Goal: Task Accomplishment & Management: Manage account settings

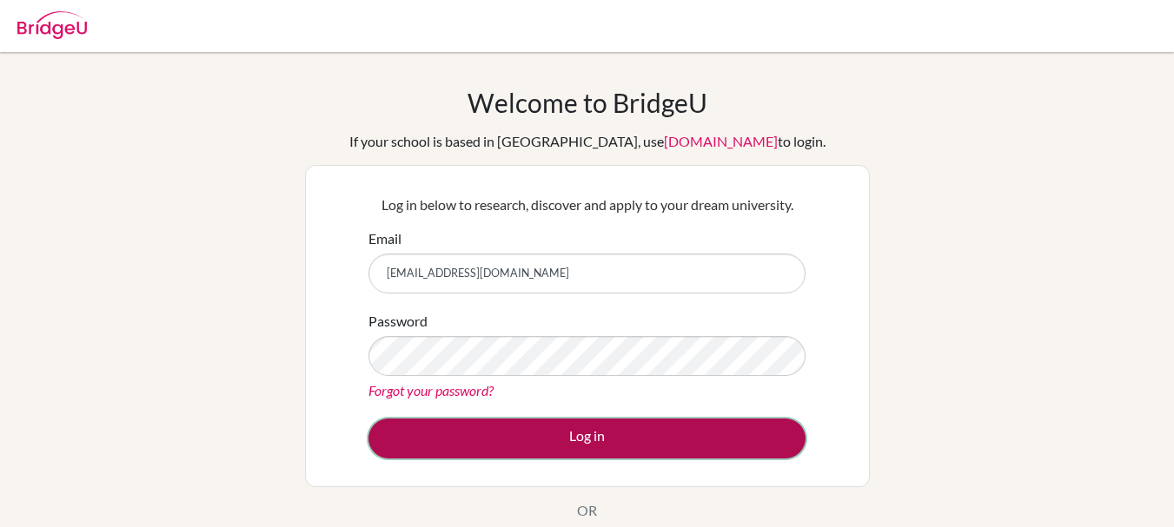
click at [573, 420] on button "Log in" at bounding box center [586, 439] width 437 height 40
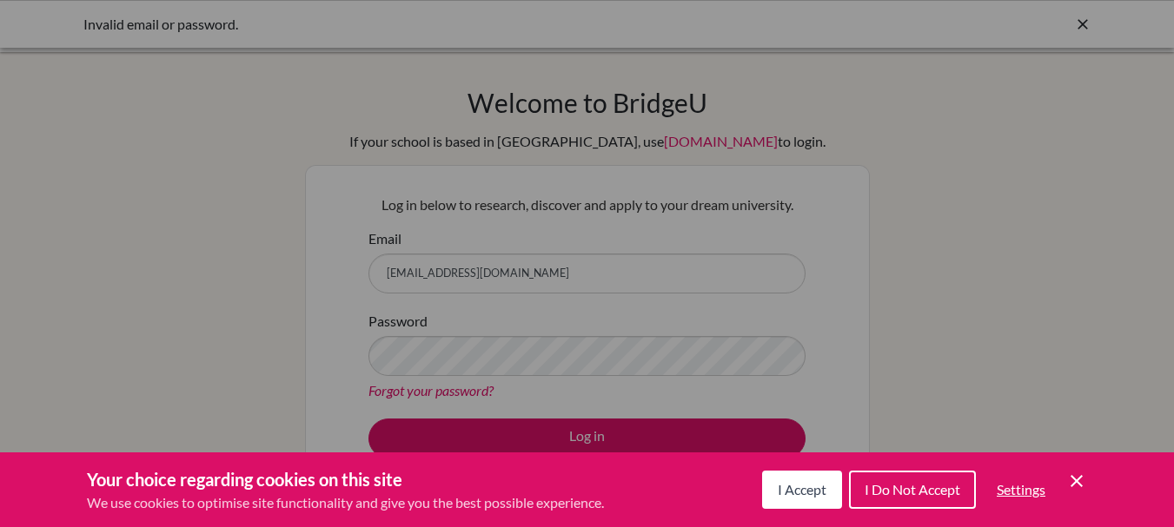
click at [1083, 471] on icon "Cookie Control Close Icon" at bounding box center [1076, 481] width 21 height 21
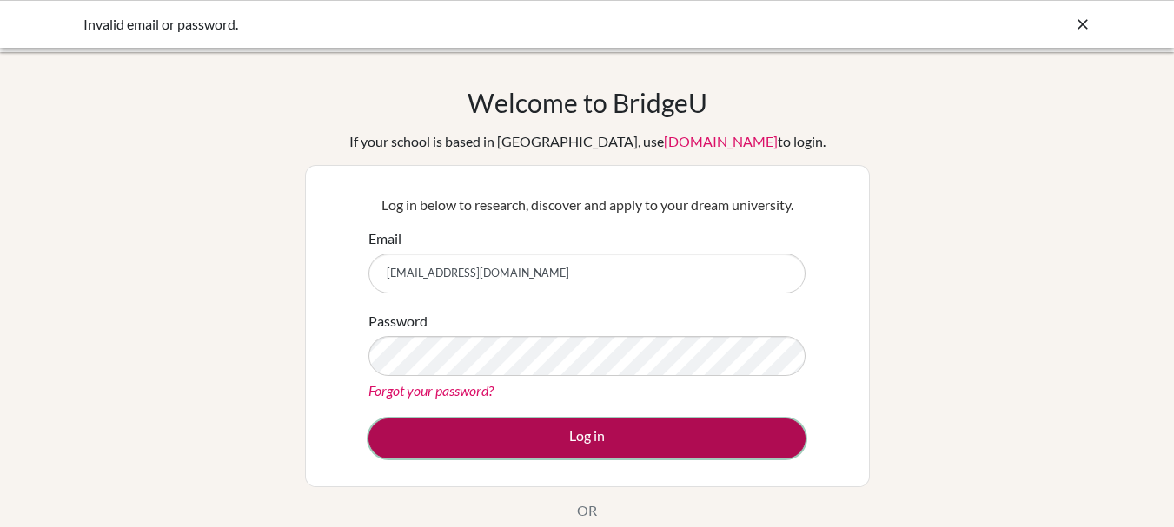
click at [634, 425] on button "Log in" at bounding box center [586, 439] width 437 height 40
click at [507, 434] on button "Log in" at bounding box center [586, 439] width 437 height 40
click at [553, 421] on button "Log in" at bounding box center [586, 439] width 437 height 40
